Goal: Task Accomplishment & Management: Complete application form

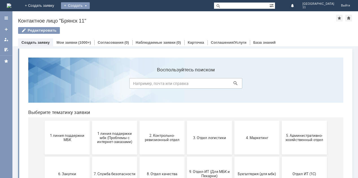
click at [90, 6] on div "Создать" at bounding box center [75, 5] width 29 height 7
click at [105, 19] on link "Заявка" at bounding box center [83, 17] width 43 height 7
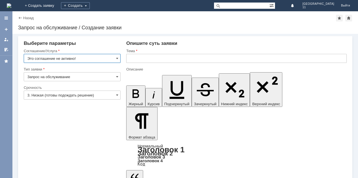
click at [127, 60] on input "text" at bounding box center [236, 58] width 220 height 9
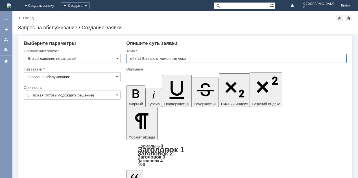
type input "мбк 11 Брянск. отложенные чеки"
click at [116, 58] on span at bounding box center [117, 58] width 2 height 5
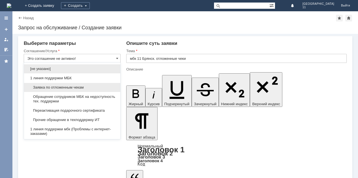
click at [94, 88] on span "Заявка по отложенным чекам" at bounding box center [71, 87] width 89 height 5
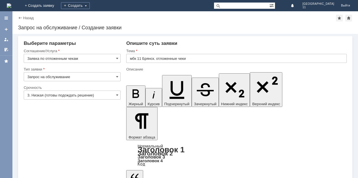
type input "Заявка по отложенным чекам"
click at [117, 95] on span at bounding box center [117, 95] width 2 height 5
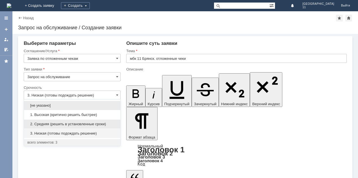
click at [91, 124] on span "2. Средняя (решить в установленные сроки)" at bounding box center [71, 124] width 89 height 5
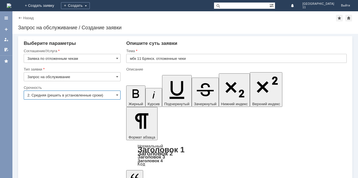
type input "2. Средняя (решить в установленные сроки)"
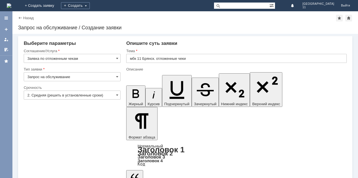
scroll to position [122, 2]
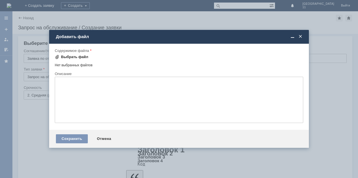
click at [66, 56] on div "Выбрать файл" at bounding box center [74, 57] width 27 height 5
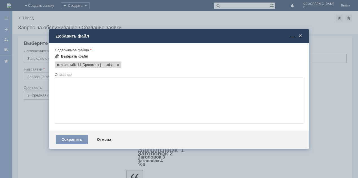
scroll to position [0, 0]
click at [72, 138] on div "Сохранить" at bounding box center [72, 139] width 32 height 9
